Goal: Obtain resource: Download file/media

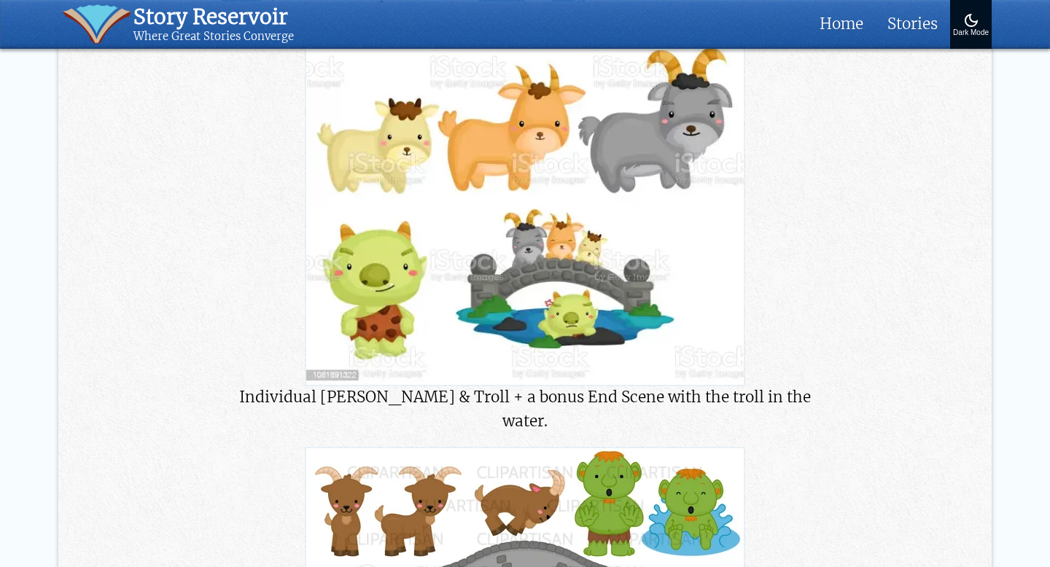
scroll to position [338, 0]
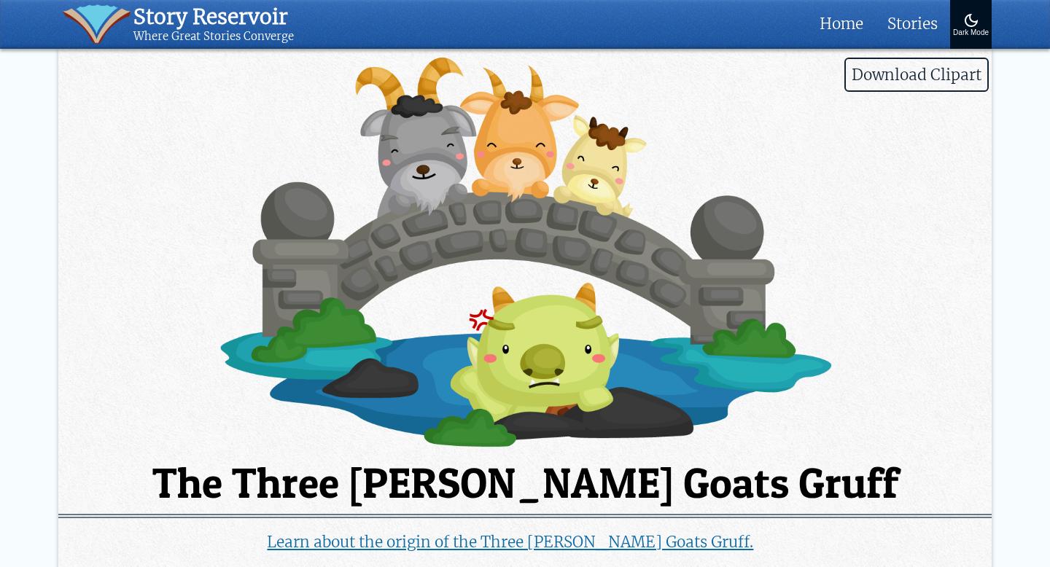
click at [936, 74] on span "Download Clipart" at bounding box center [917, 75] width 144 height 34
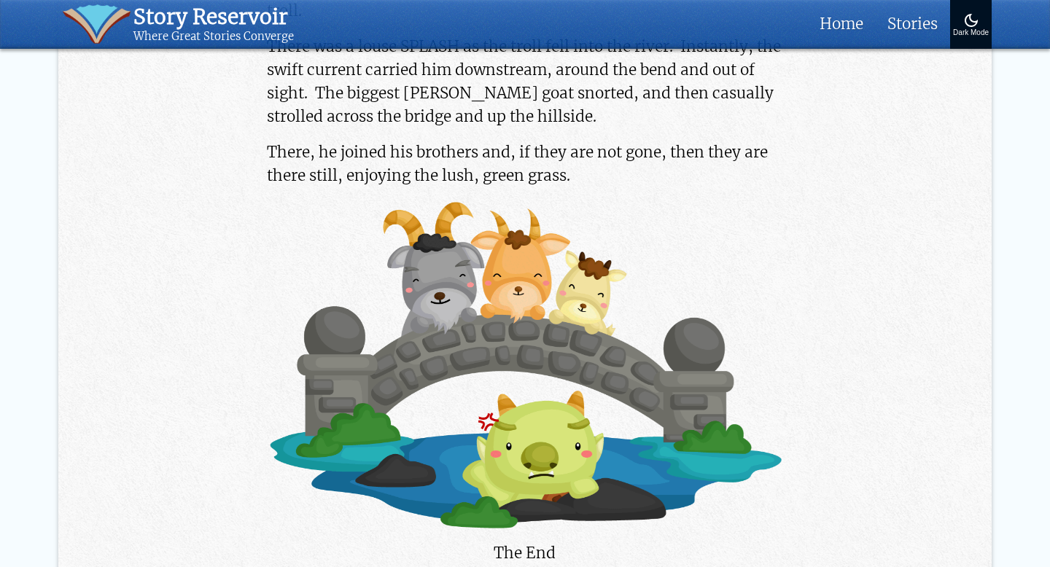
scroll to position [3388, 0]
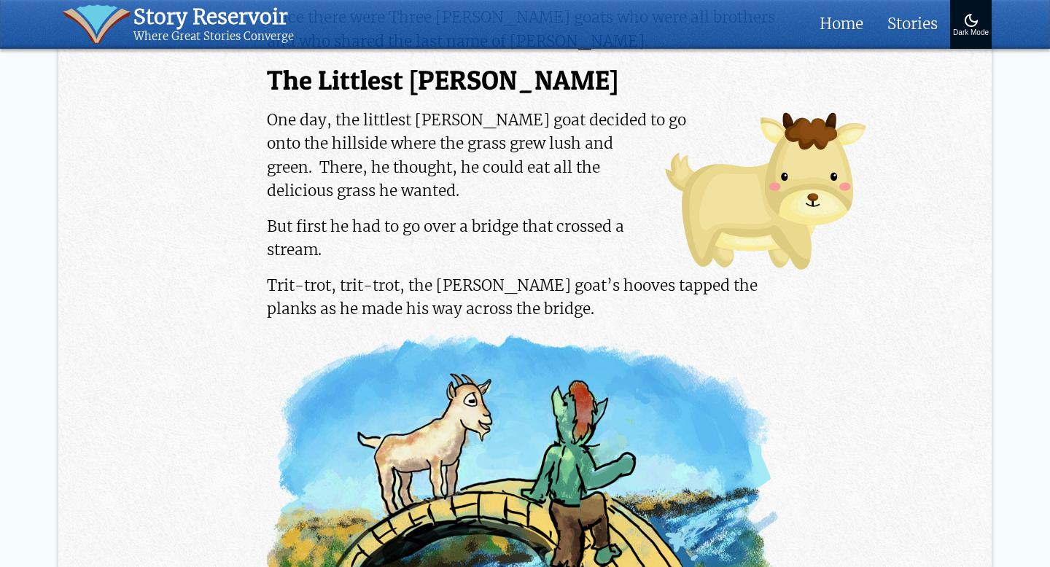
scroll to position [0, 0]
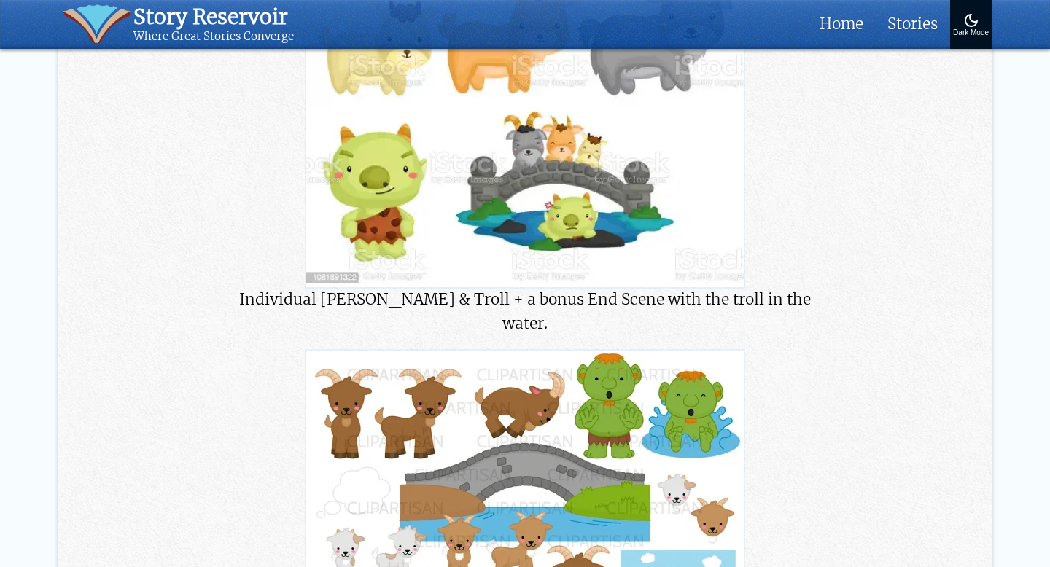
scroll to position [209, 0]
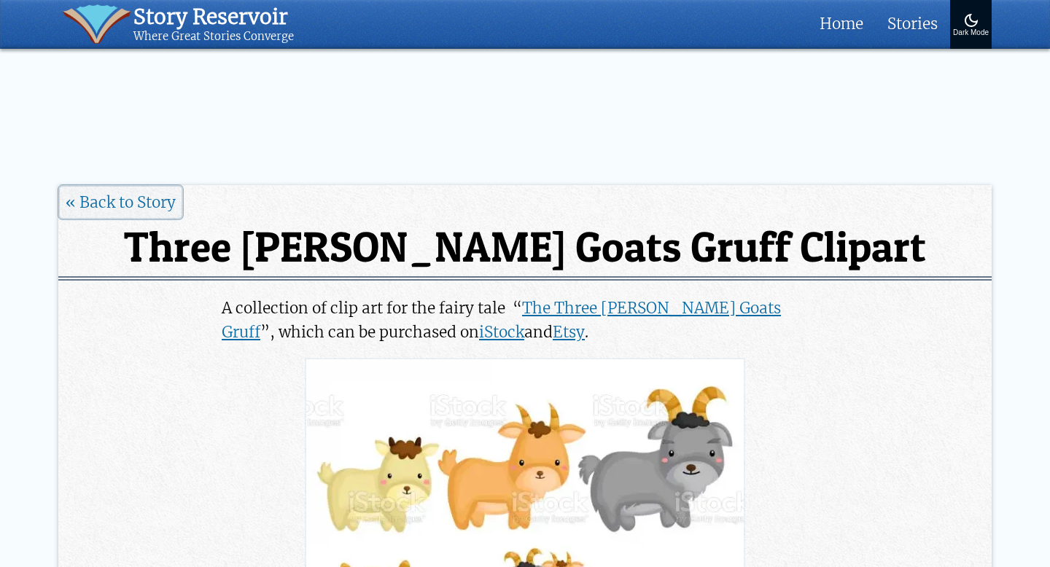
scroll to position [338, 0]
